Goal: Book appointment/travel/reservation

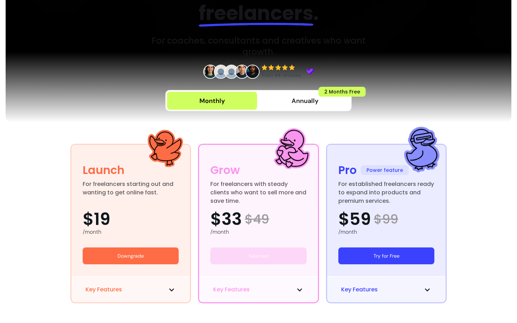
scroll to position [108, 0]
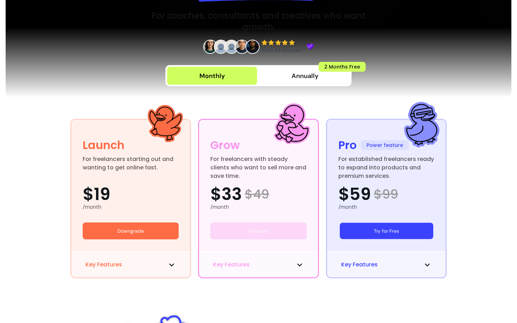
click at [370, 231] on button "Try for Free" at bounding box center [386, 231] width 93 height 17
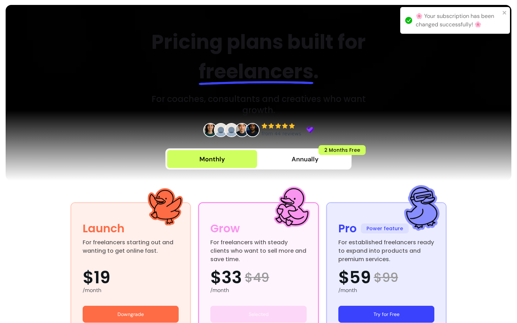
scroll to position [0, 0]
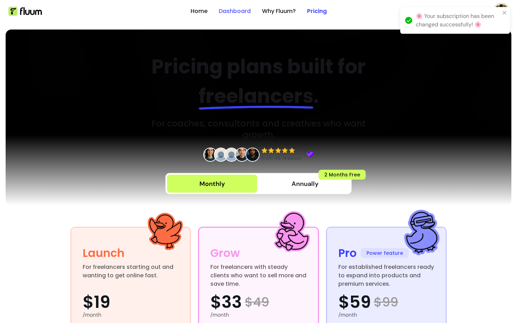
click at [237, 11] on link "Dashboard" at bounding box center [235, 11] width 32 height 8
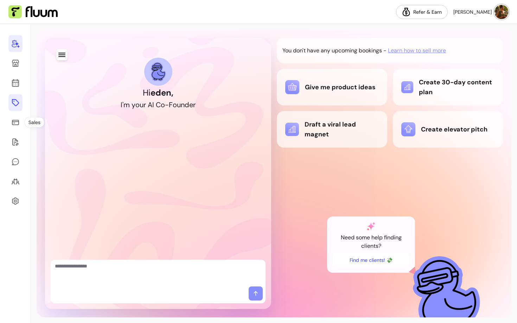
click at [14, 103] on icon at bounding box center [15, 102] width 8 height 8
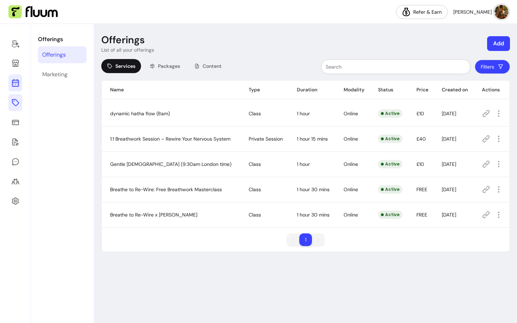
click at [14, 80] on icon at bounding box center [15, 55] width 119 height 100
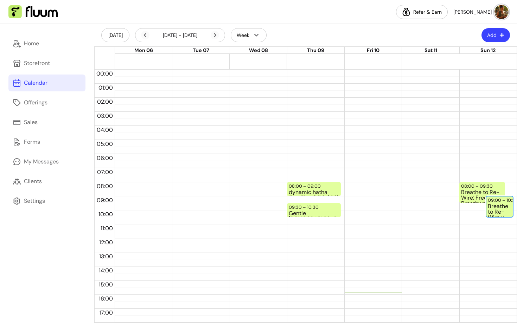
click at [502, 205] on div "Breathe to Re-Wire x Hazel" at bounding box center [500, 210] width 24 height 13
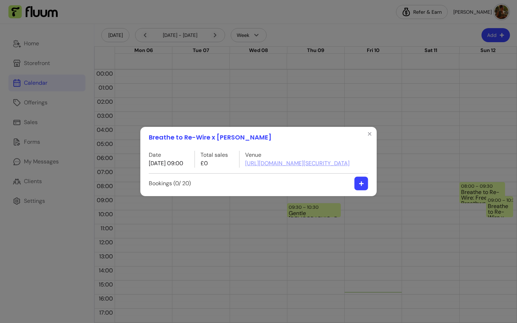
click at [359, 186] on icon "button" at bounding box center [361, 183] width 5 height 5
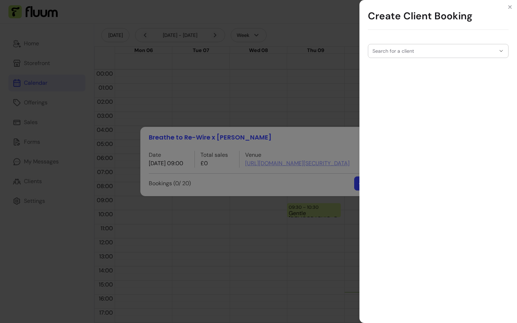
click at [389, 53] on input "Search for a client" at bounding box center [433, 50] width 123 height 7
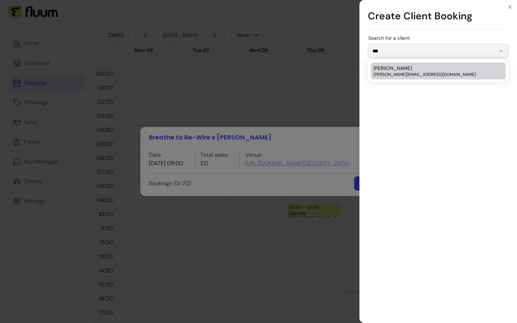
click at [409, 70] on div "Hazel Llewellin hazel@hazeology.co.uk" at bounding box center [435, 71] width 122 height 13
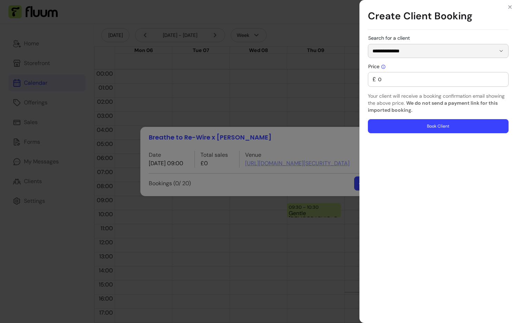
click at [413, 51] on input "**********" at bounding box center [433, 50] width 123 height 7
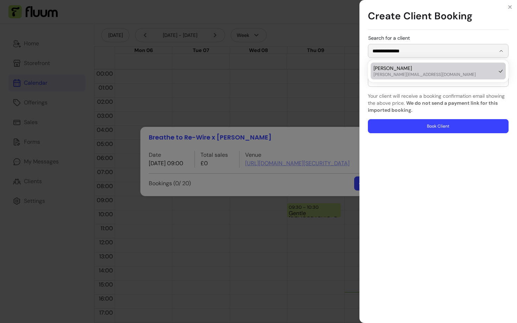
type input "**********"
click at [437, 64] on li "Hazel Llewellin hazel@hazeology.co.uk" at bounding box center [438, 71] width 135 height 17
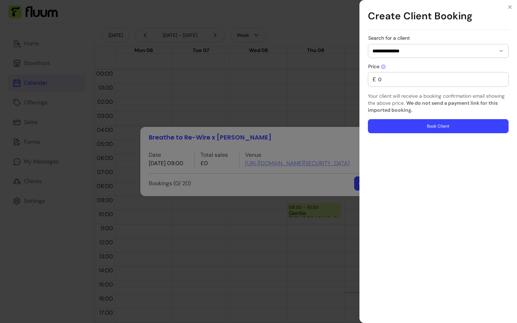
click at [413, 83] on input "0" at bounding box center [440, 79] width 128 height 7
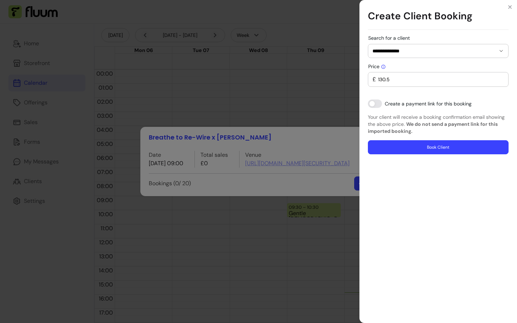
type input "130.5"
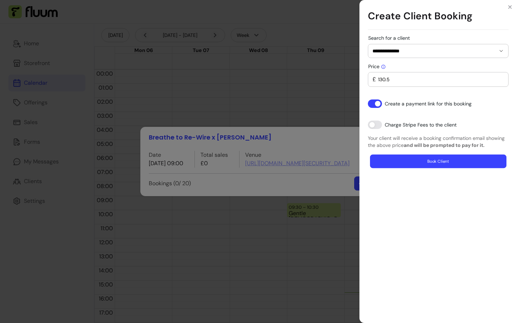
click at [396, 163] on button "Book Client" at bounding box center [438, 162] width 136 height 14
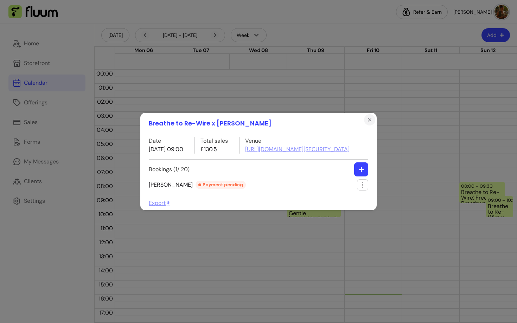
click at [370, 117] on icon "Close" at bounding box center [370, 120] width 6 height 6
